Goal: Information Seeking & Learning: Learn about a topic

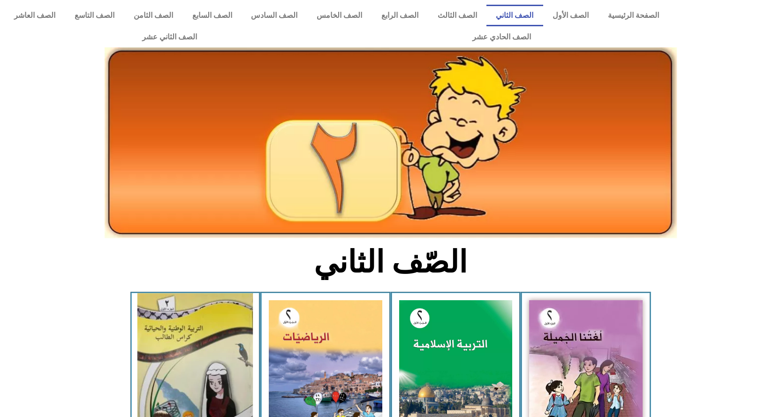
click at [173, 342] on img at bounding box center [194, 370] width 115 height 155
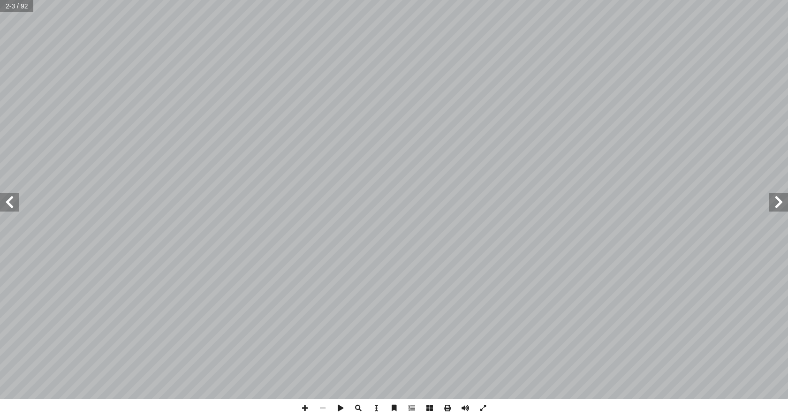
click at [8, 203] on span at bounding box center [9, 202] width 19 height 19
click at [10, 200] on span at bounding box center [9, 202] width 19 height 19
click at [11, 200] on span at bounding box center [9, 202] width 19 height 19
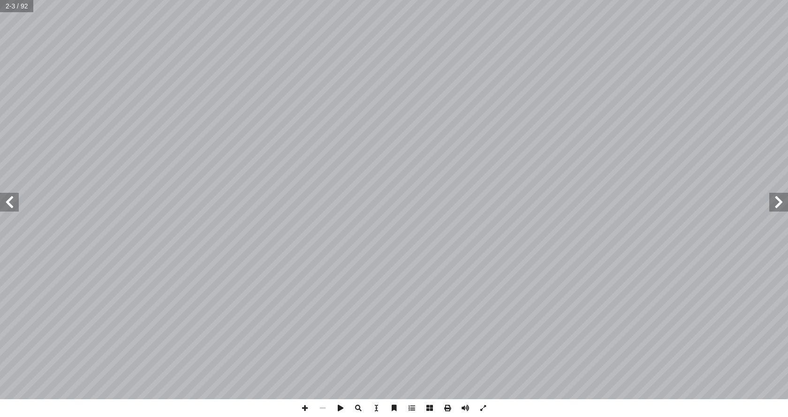
click at [12, 199] on span at bounding box center [9, 202] width 19 height 19
click at [10, 201] on span at bounding box center [9, 202] width 19 height 19
click at [14, 195] on span at bounding box center [9, 202] width 19 height 19
click at [304, 410] on span at bounding box center [305, 408] width 18 height 18
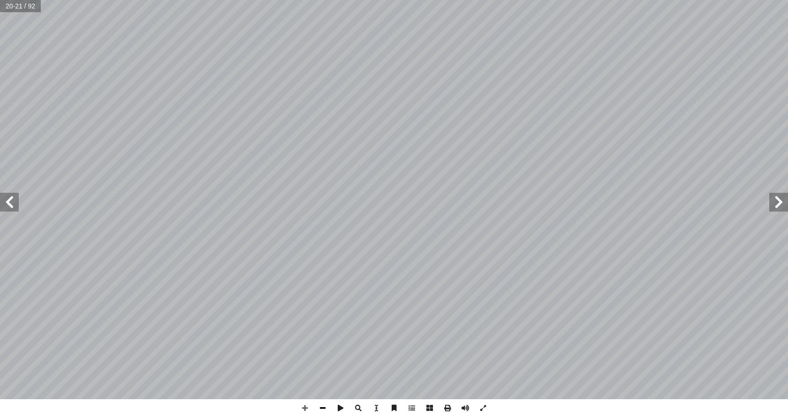
click at [322, 405] on span at bounding box center [323, 408] width 18 height 18
click at [300, 406] on span at bounding box center [305, 408] width 18 height 18
click at [787, 85] on html "الصفحة الرئيسية الصف الأول الصف الثاني الصف الثالث الصف الرابع الصف الخامس الصف…" at bounding box center [394, 42] width 788 height 85
click at [14, 202] on span at bounding box center [9, 202] width 19 height 19
click at [776, 201] on span at bounding box center [778, 202] width 19 height 19
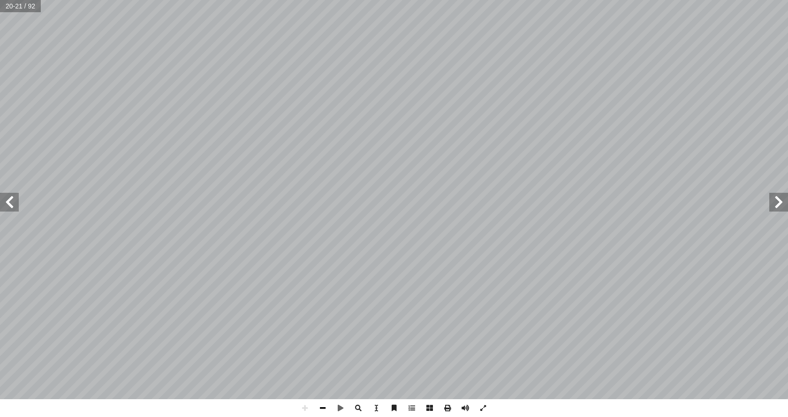
click at [325, 406] on span at bounding box center [323, 408] width 18 height 18
click at [388, 85] on html "الصفحة الرئيسية الصف الأول الصف الثاني الصف الثالث الصف الرابع الصف الخامس الصف…" at bounding box center [394, 42] width 788 height 85
click at [320, 405] on span at bounding box center [323, 408] width 18 height 18
click at [305, 408] on span at bounding box center [305, 408] width 18 height 18
